Goal: Ask a question

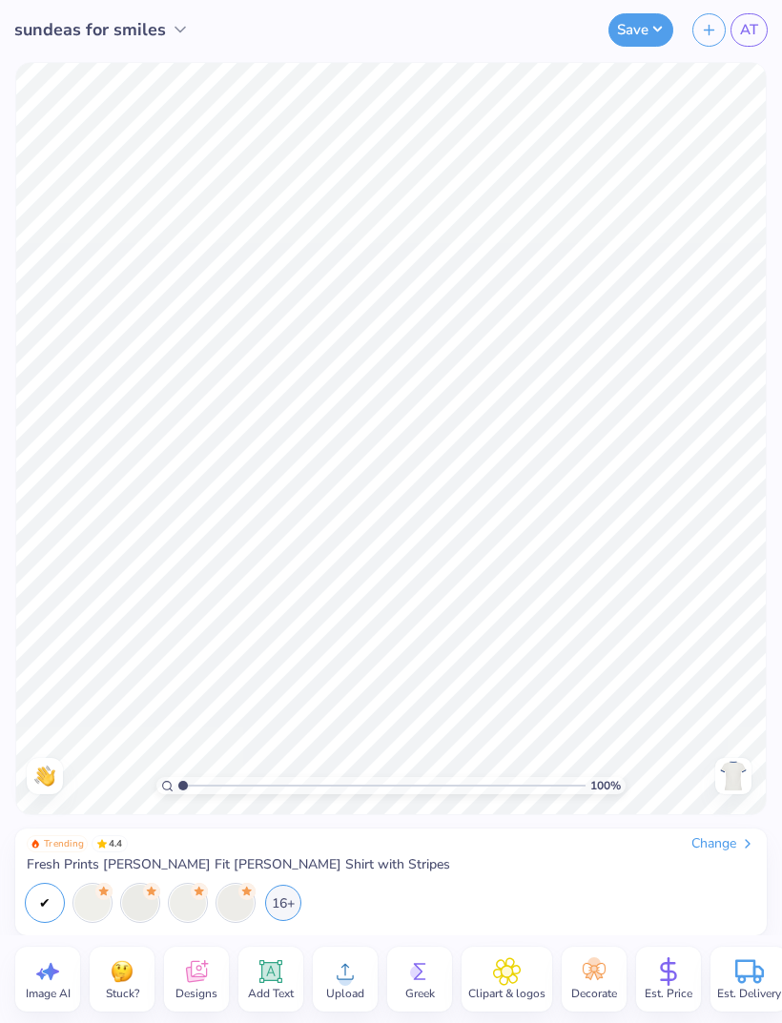
click at [94, 902] on div at bounding box center [92, 903] width 36 height 36
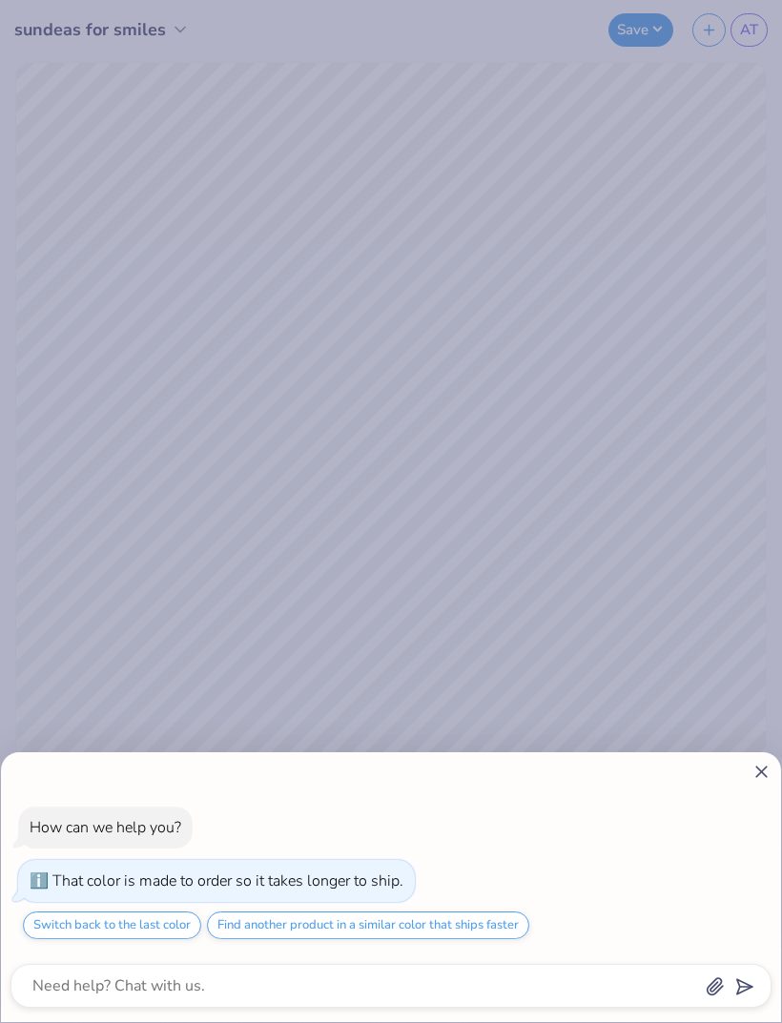
click at [761, 768] on icon at bounding box center [761, 772] width 20 height 20
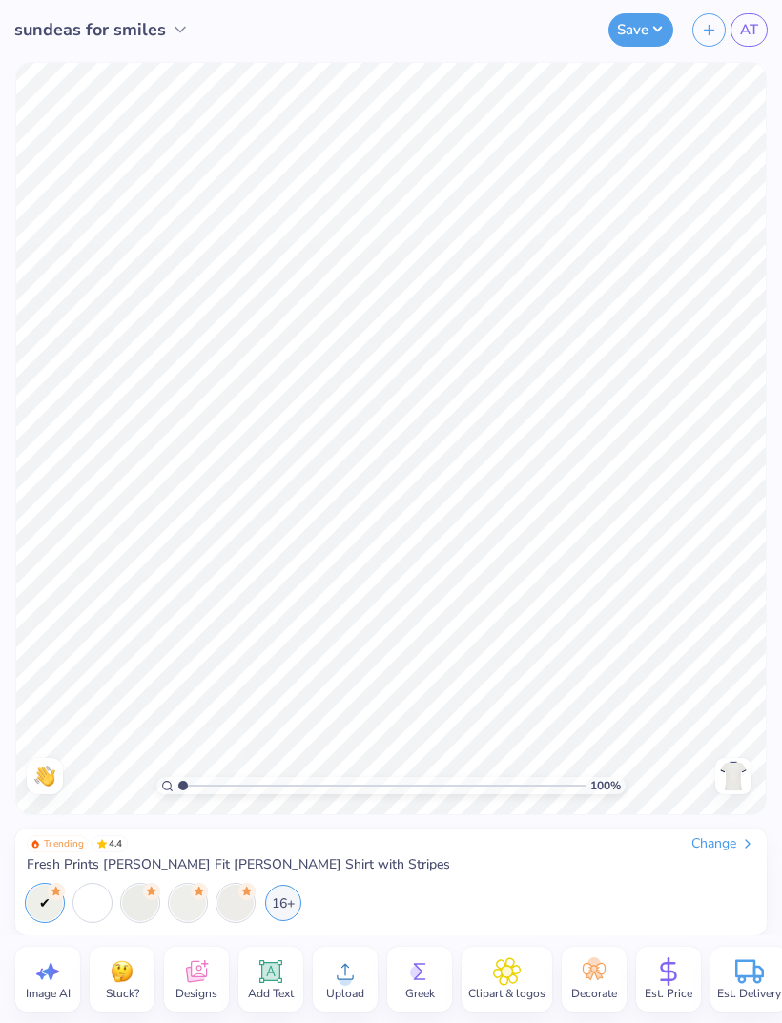
click at [88, 895] on div at bounding box center [92, 903] width 36 height 36
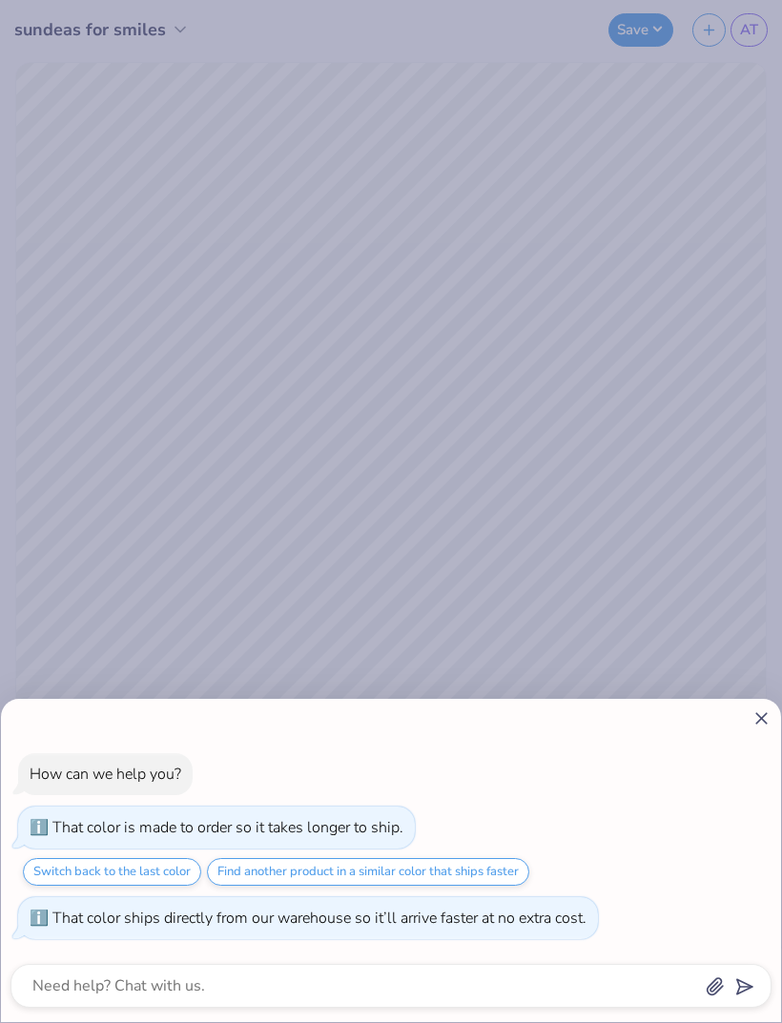
click at [760, 722] on icon at bounding box center [761, 718] width 20 height 20
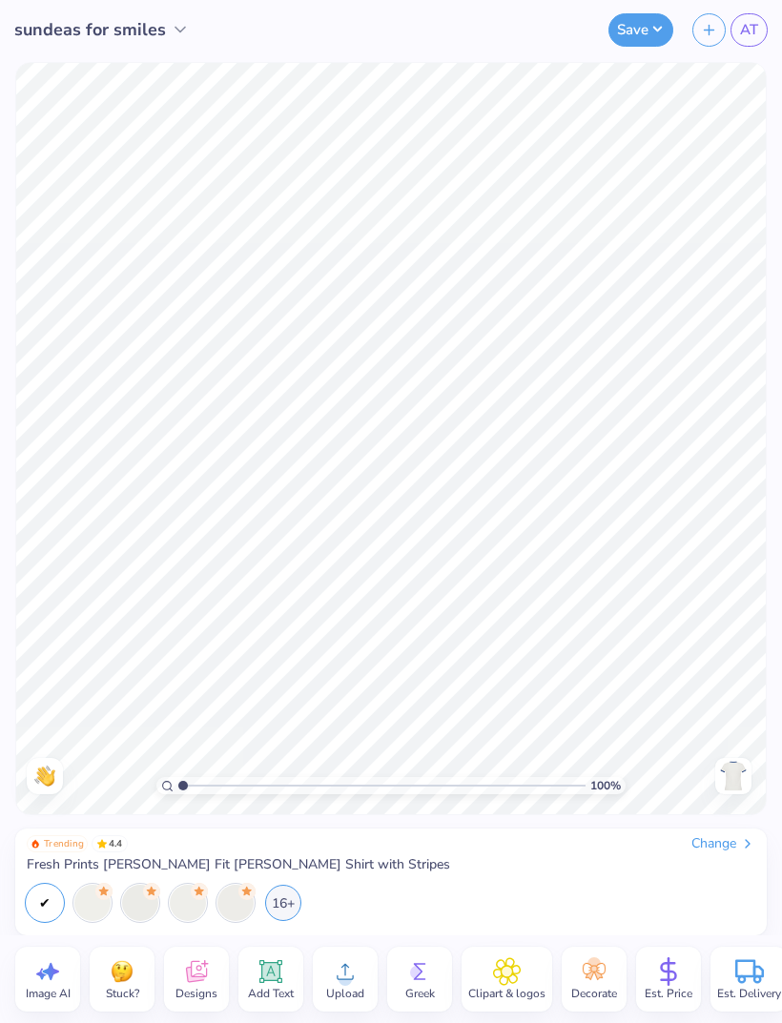
click at [86, 889] on div at bounding box center [92, 903] width 36 height 36
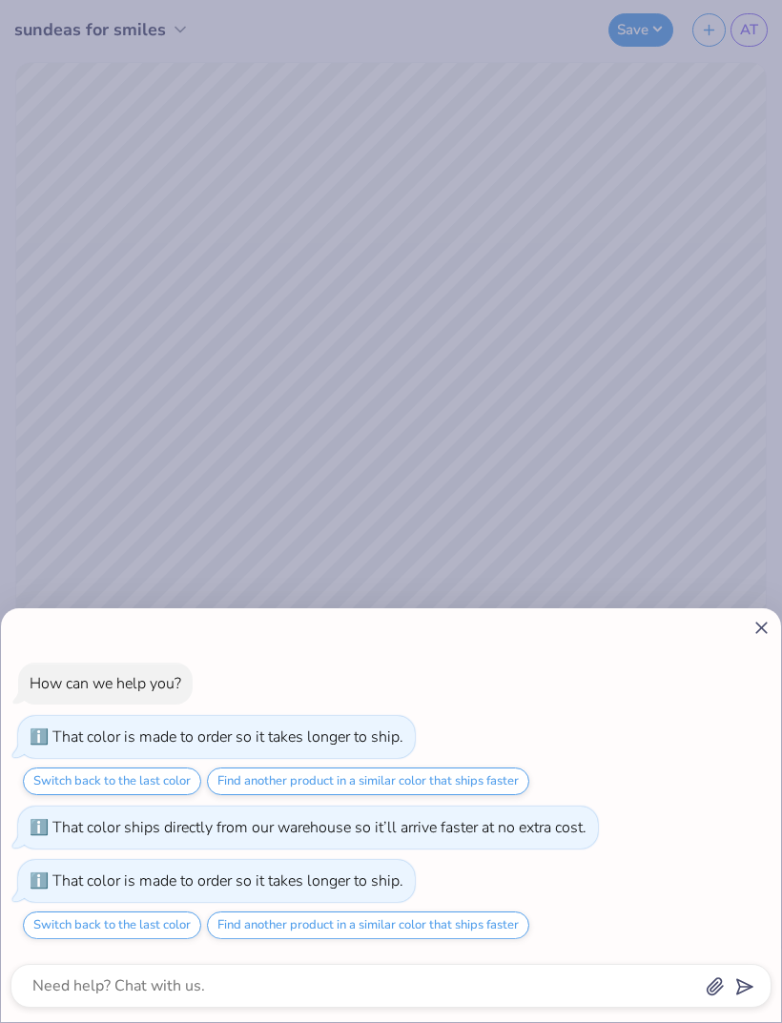
click at [494, 926] on button "Find another product in a similar color that ships faster" at bounding box center [368, 925] width 322 height 28
type textarea "x"
